Goal: Information Seeking & Learning: Find contact information

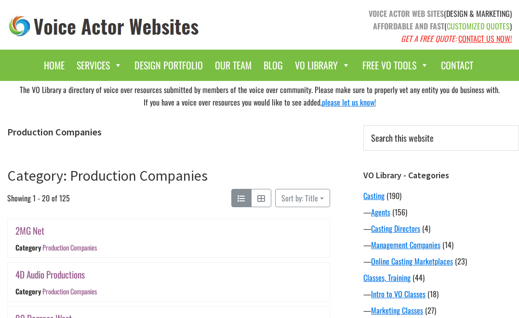
scroll to position [179, 0]
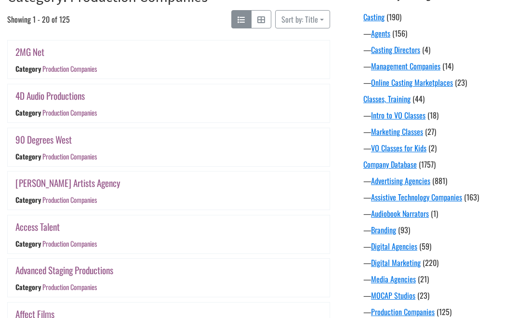
click at [52, 141] on link "90 Degrees West" at bounding box center [43, 140] width 56 height 14
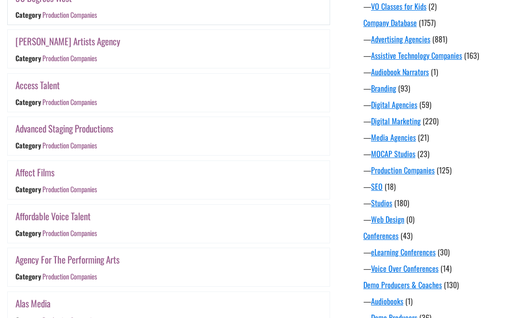
scroll to position [322, 0]
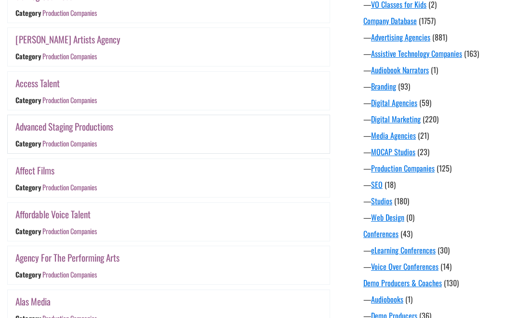
click at [89, 126] on link "Advanced Staging Productions" at bounding box center [64, 127] width 98 height 14
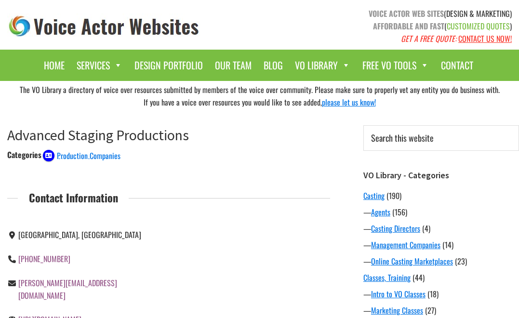
scroll to position [131, 0]
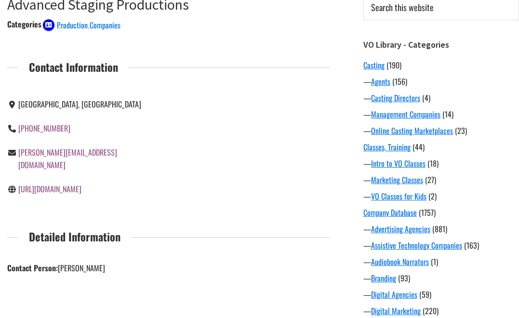
click at [60, 183] on link "https://advancedstaging.com" at bounding box center [49, 189] width 63 height 12
